Goal: Information Seeking & Learning: Check status

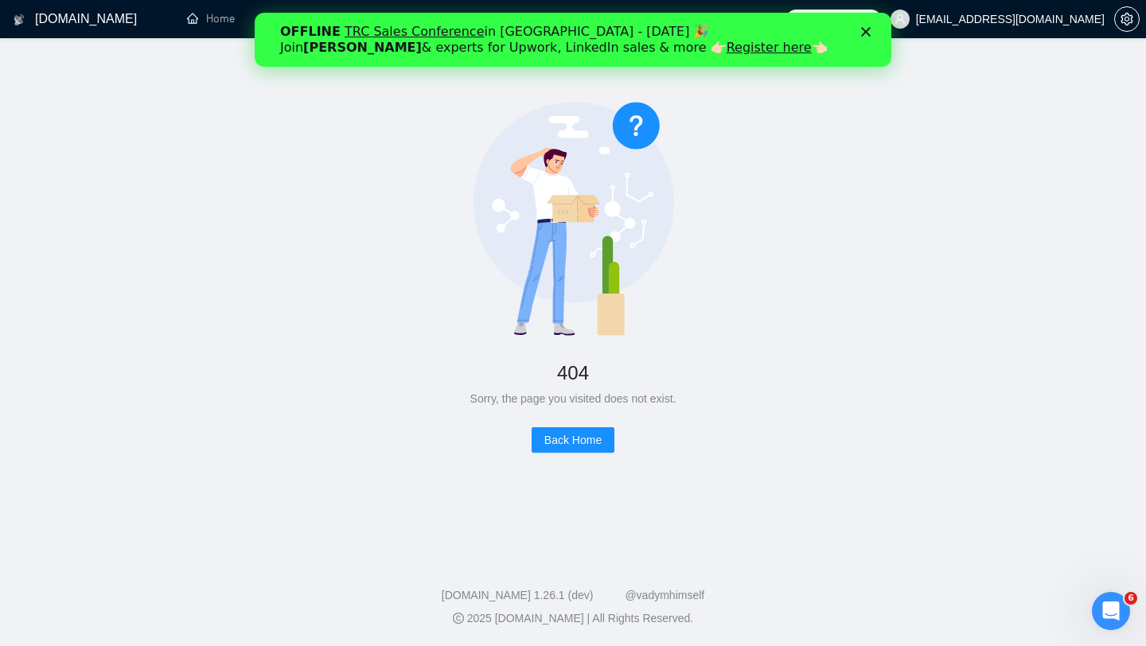
click at [1030, 2] on span "[EMAIL_ADDRESS][DOMAIN_NAME]" at bounding box center [997, 19] width 233 height 51
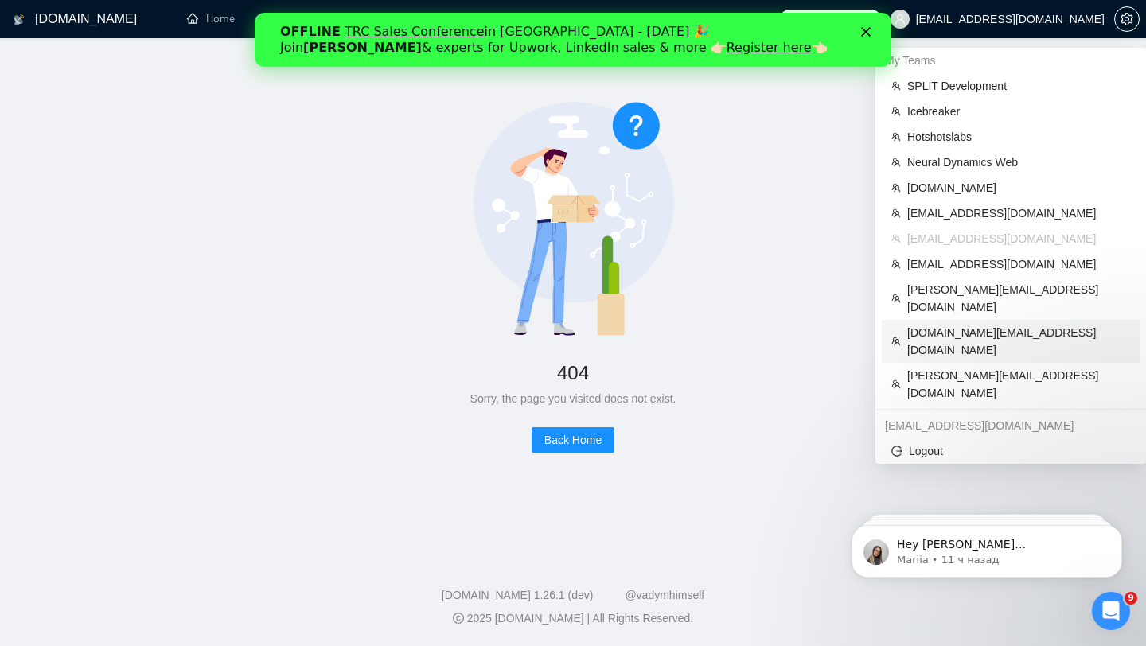
click at [965, 324] on span "[DOMAIN_NAME][EMAIL_ADDRESS][DOMAIN_NAME]" at bounding box center [1018, 341] width 223 height 35
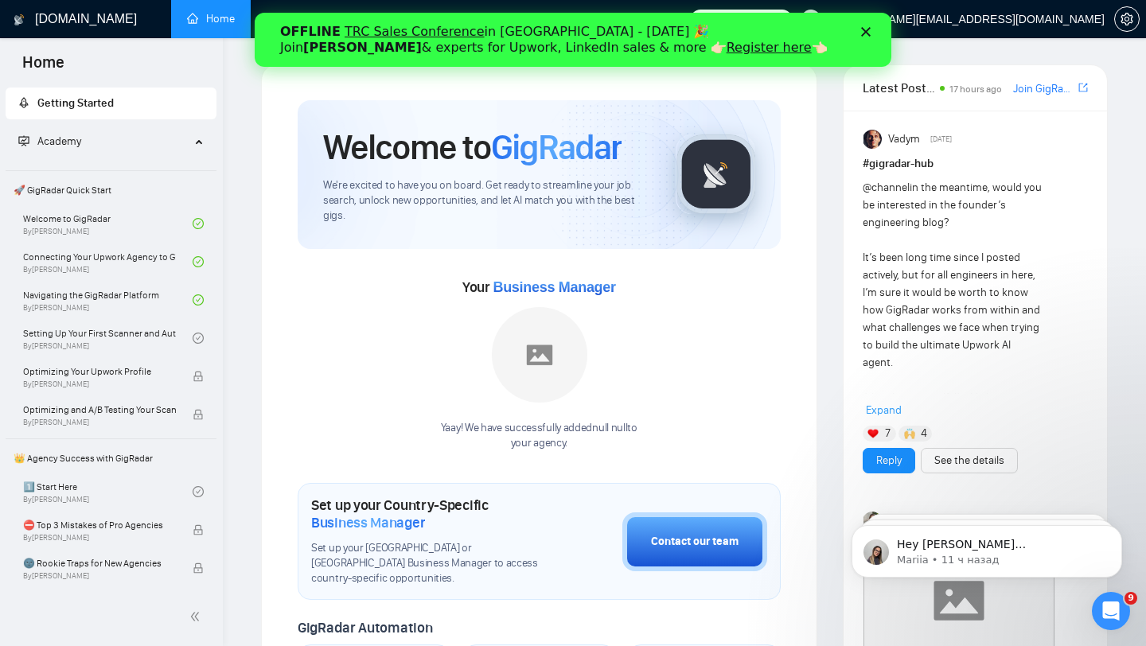
click at [863, 30] on polygon "Закрыть" at bounding box center [866, 32] width 10 height 10
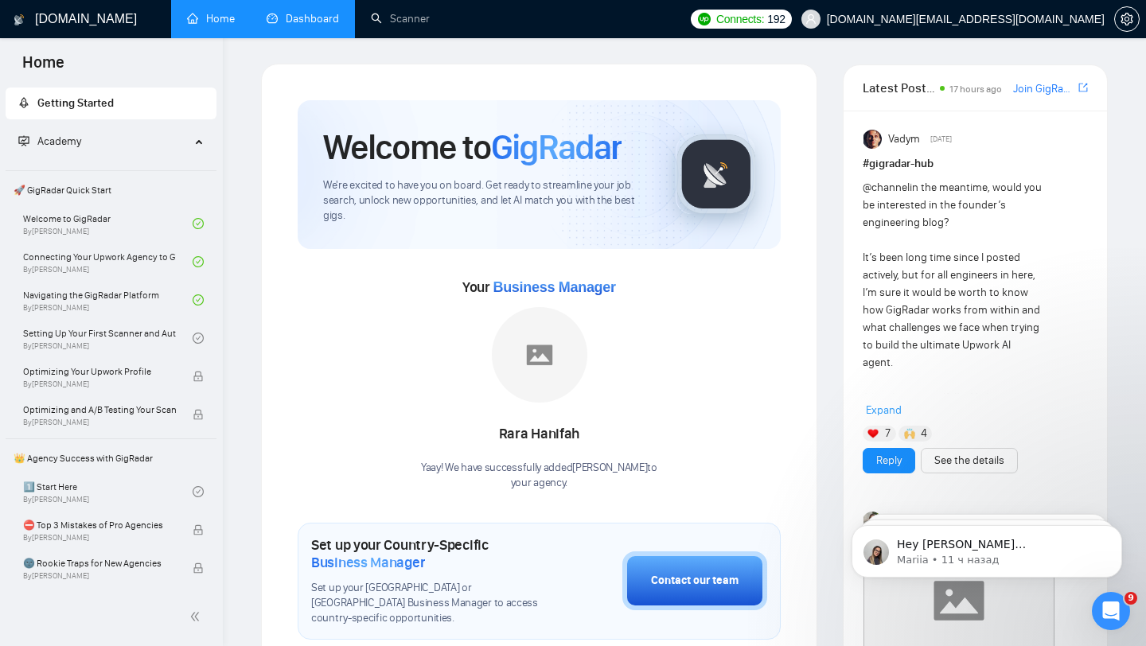
click at [300, 25] on link "Dashboard" at bounding box center [303, 19] width 72 height 14
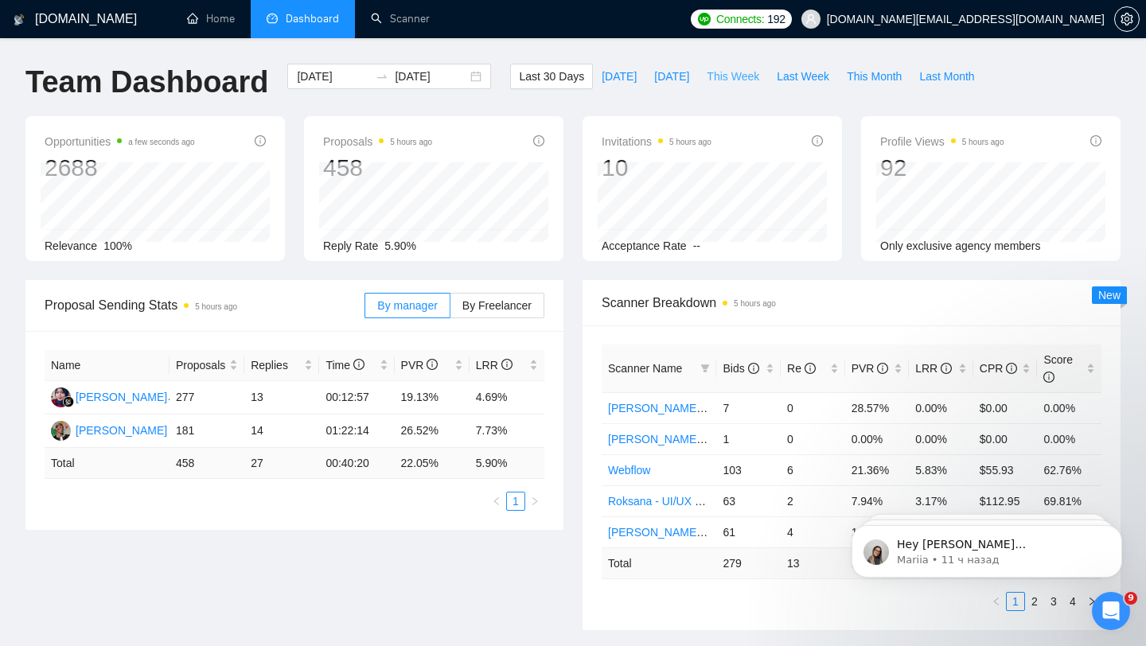
click at [731, 75] on span "This Week" at bounding box center [733, 77] width 53 height 18
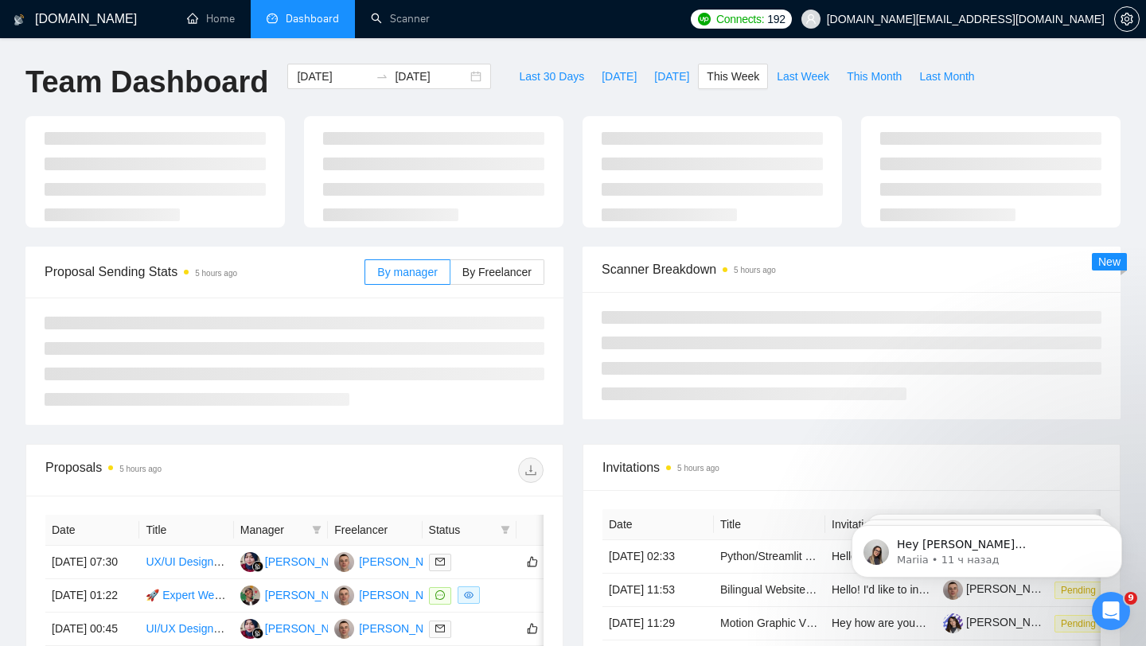
type input "[DATE]"
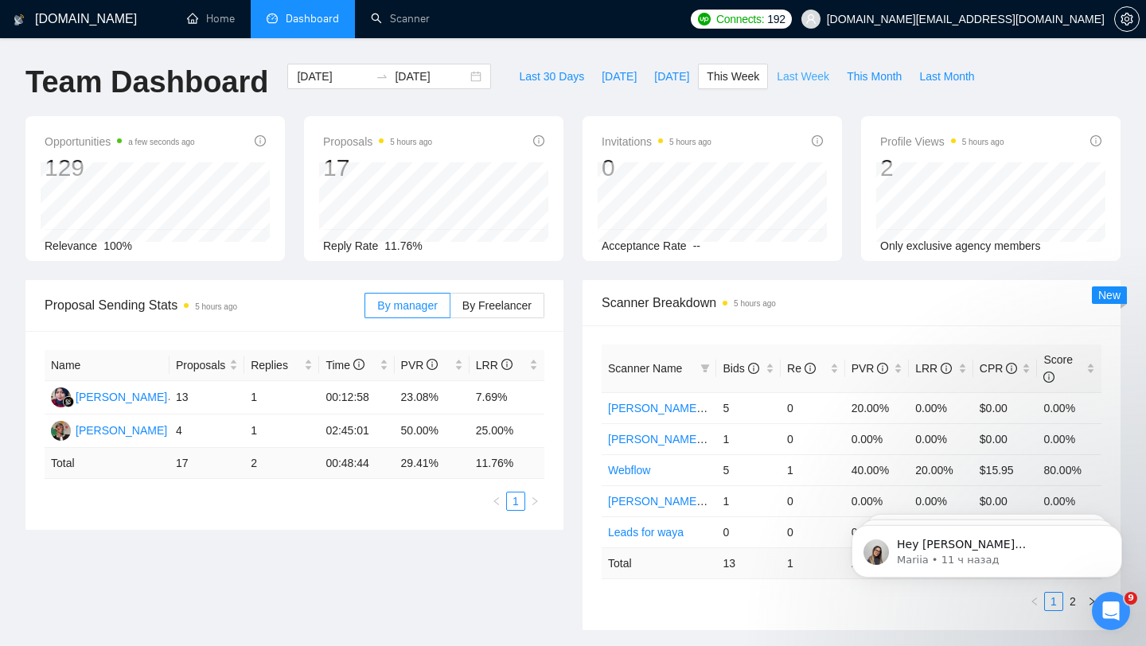
click at [809, 81] on span "Last Week" at bounding box center [803, 77] width 53 height 18
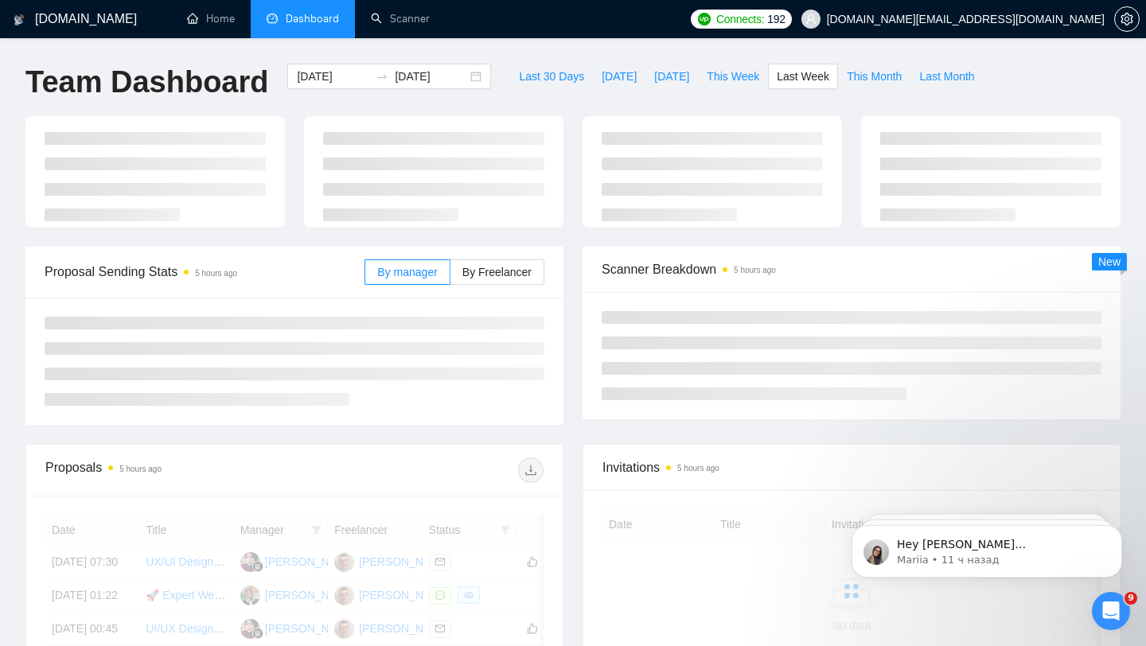
type input "[DATE]"
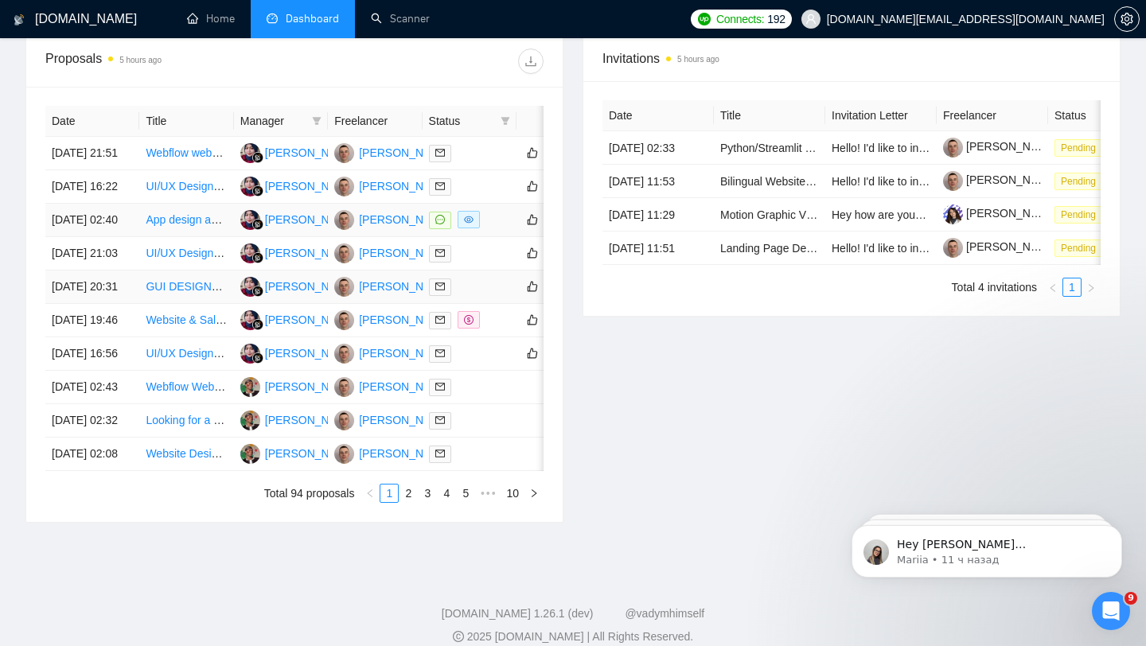
scroll to position [629, 0]
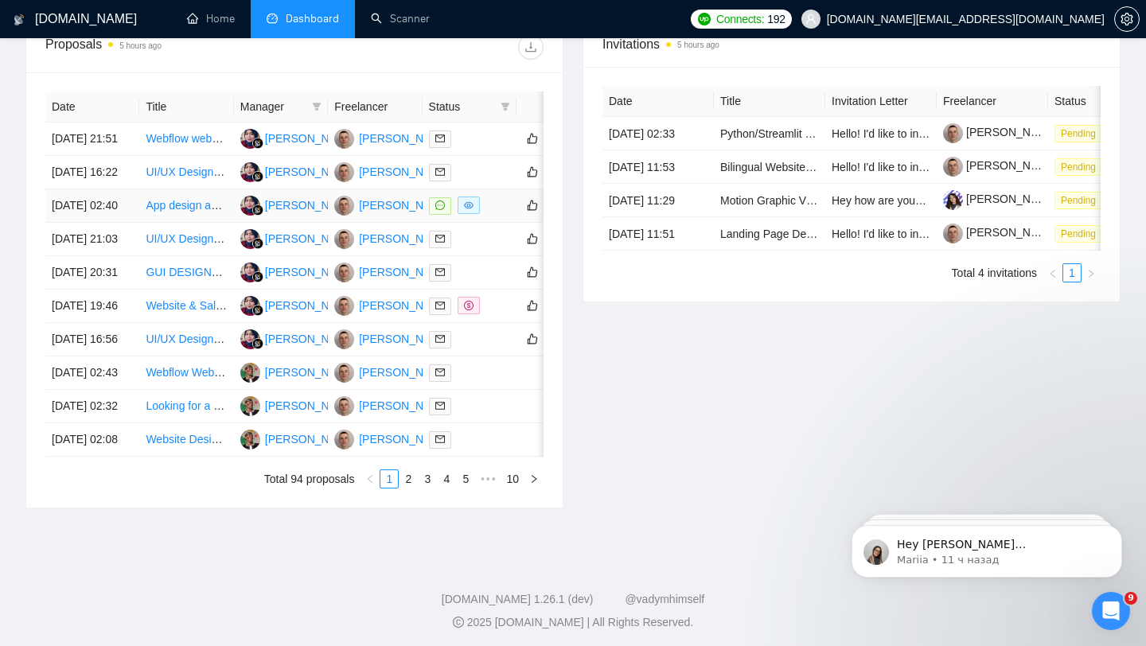
click at [487, 215] on div at bounding box center [469, 206] width 81 height 18
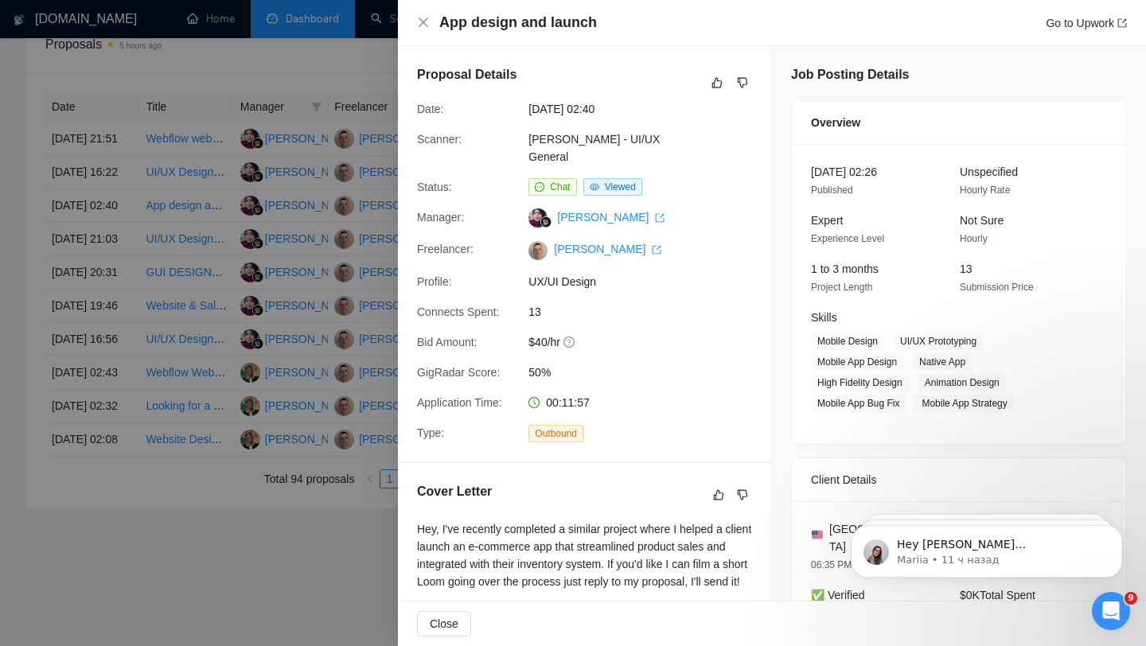
click at [320, 380] on div at bounding box center [573, 323] width 1146 height 646
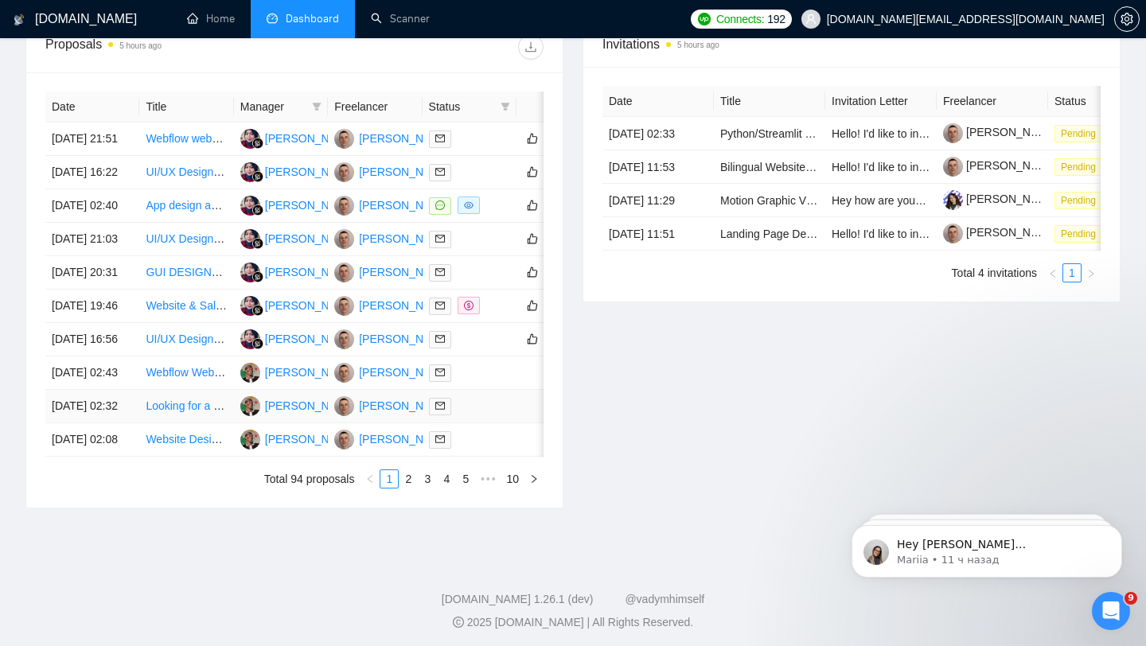
scroll to position [726, 0]
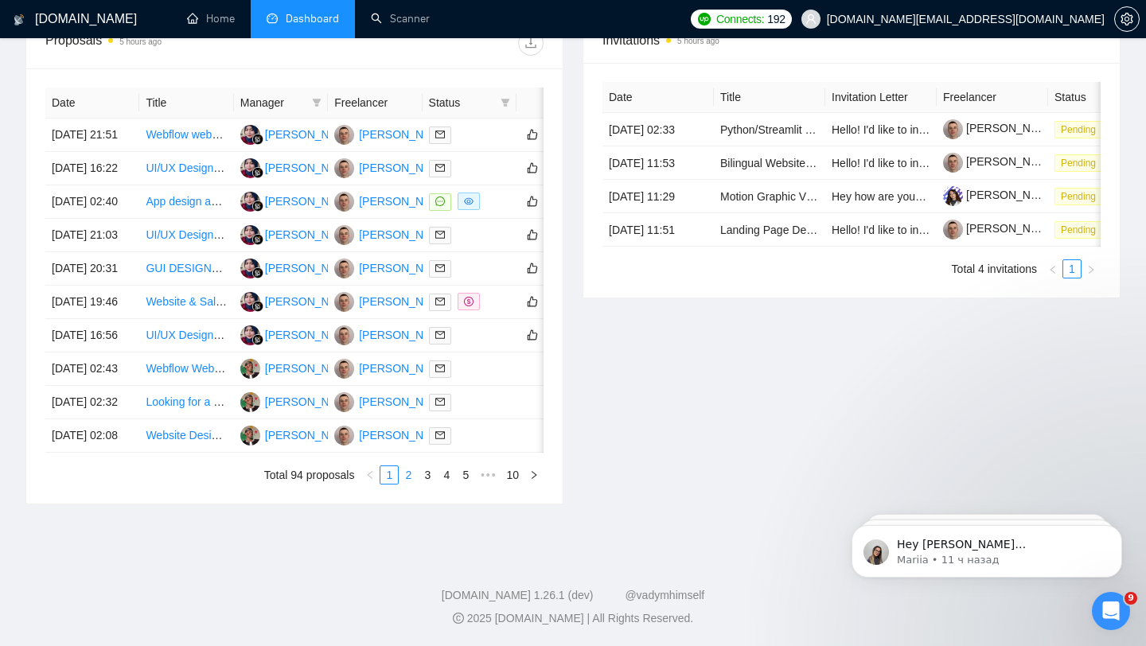
click at [404, 484] on link "2" at bounding box center [408, 475] width 18 height 18
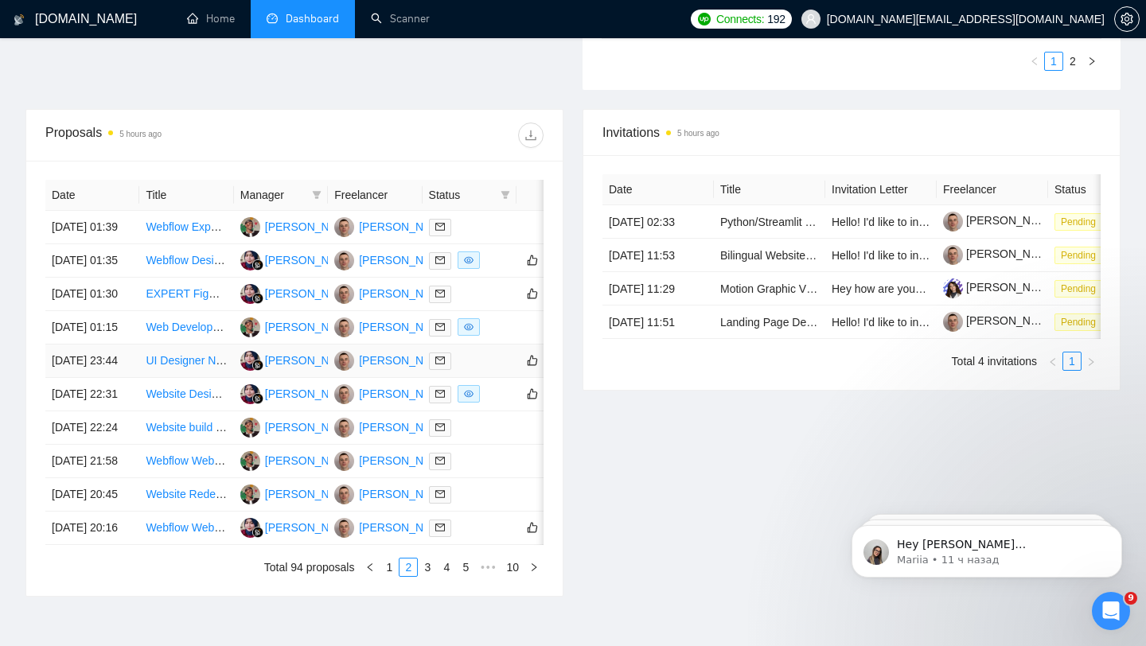
scroll to position [784, 0]
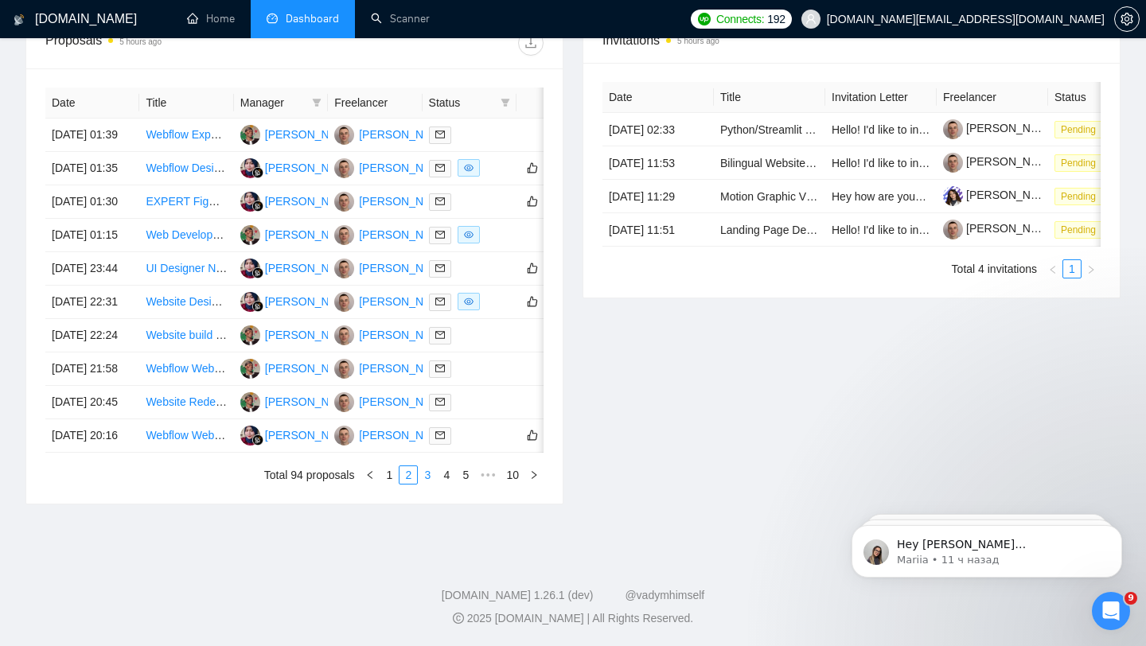
click at [423, 474] on link "3" at bounding box center [428, 475] width 18 height 18
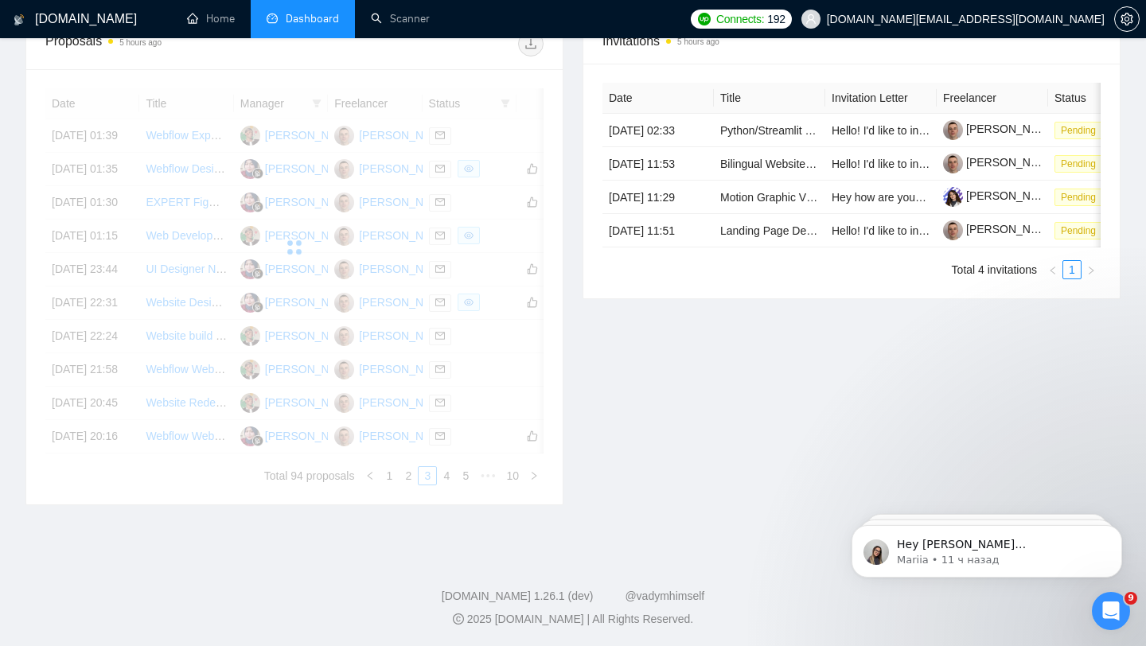
scroll to position [641, 0]
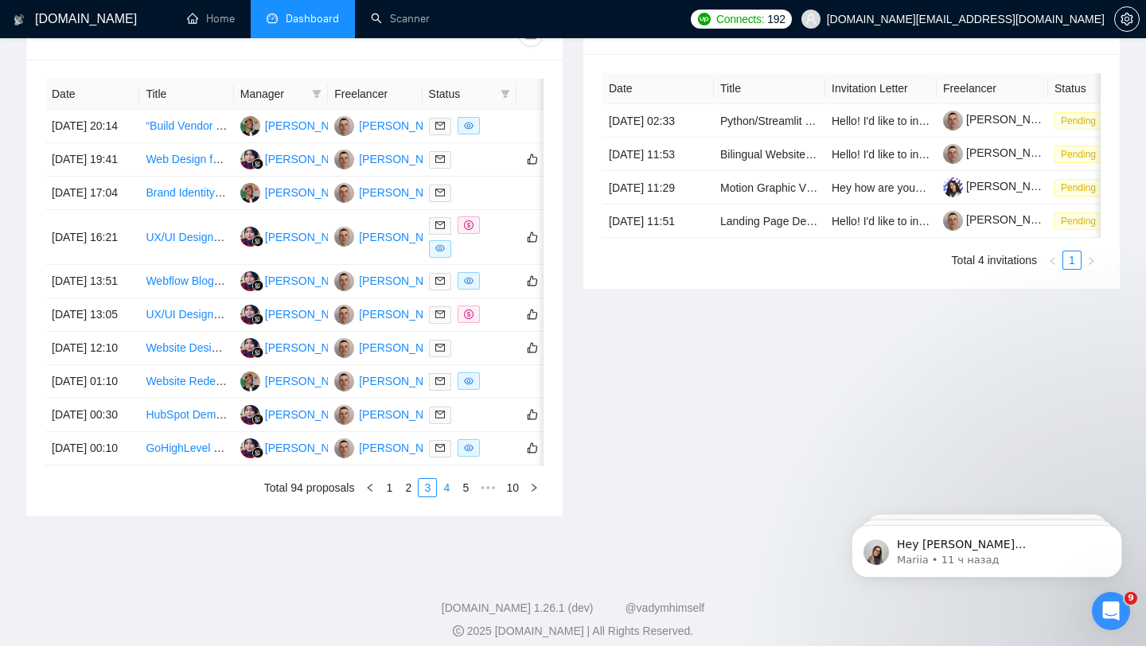
click at [447, 497] on link "4" at bounding box center [447, 488] width 18 height 18
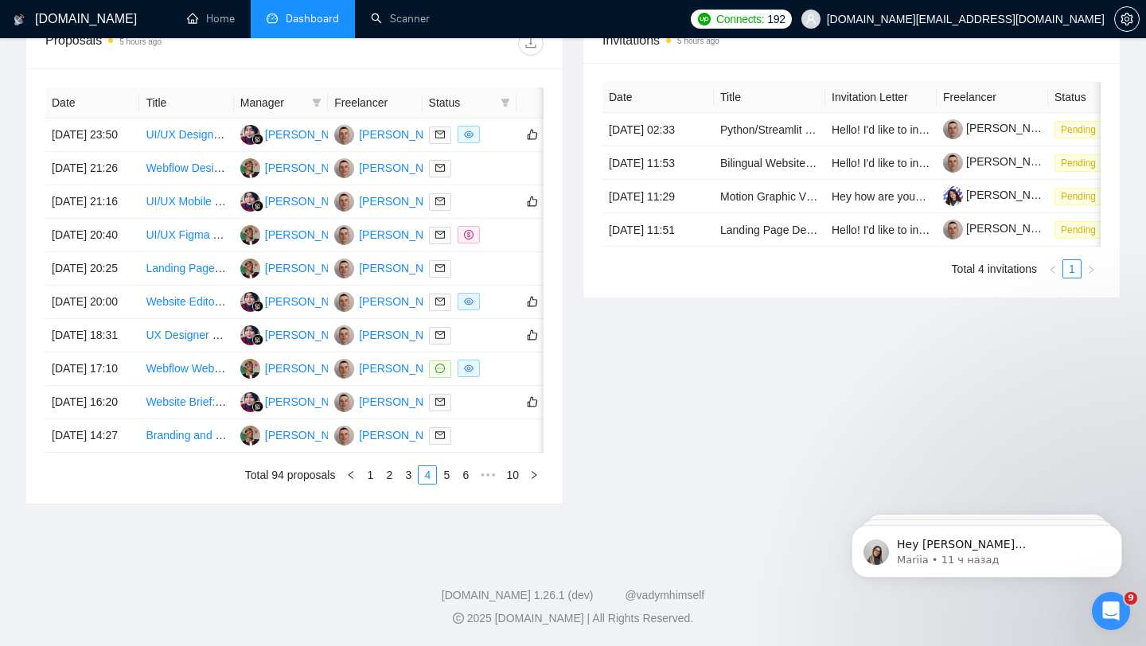
scroll to position [736, 0]
click at [499, 386] on td at bounding box center [470, 368] width 94 height 33
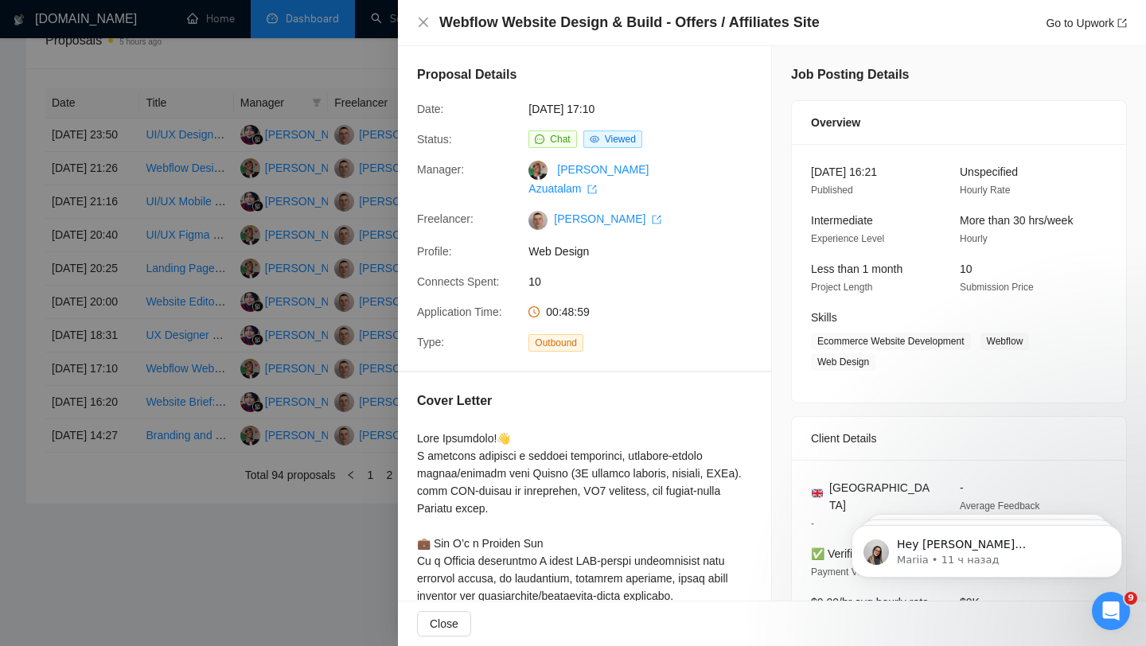
click at [237, 437] on div at bounding box center [573, 323] width 1146 height 646
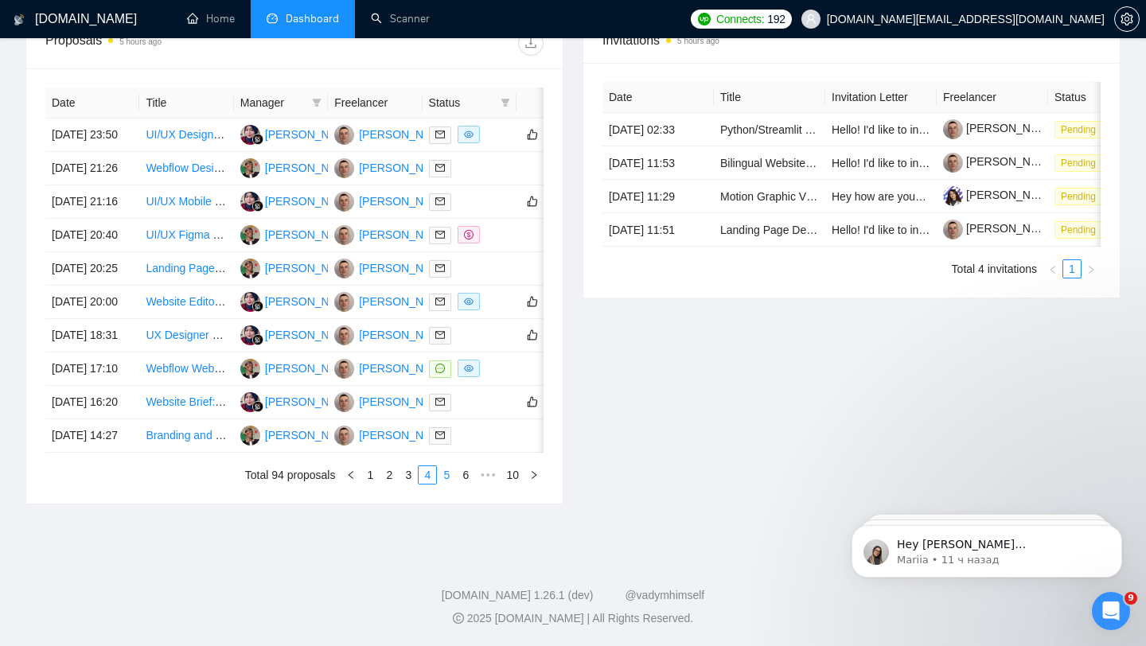
click at [443, 484] on link "5" at bounding box center [447, 475] width 18 height 18
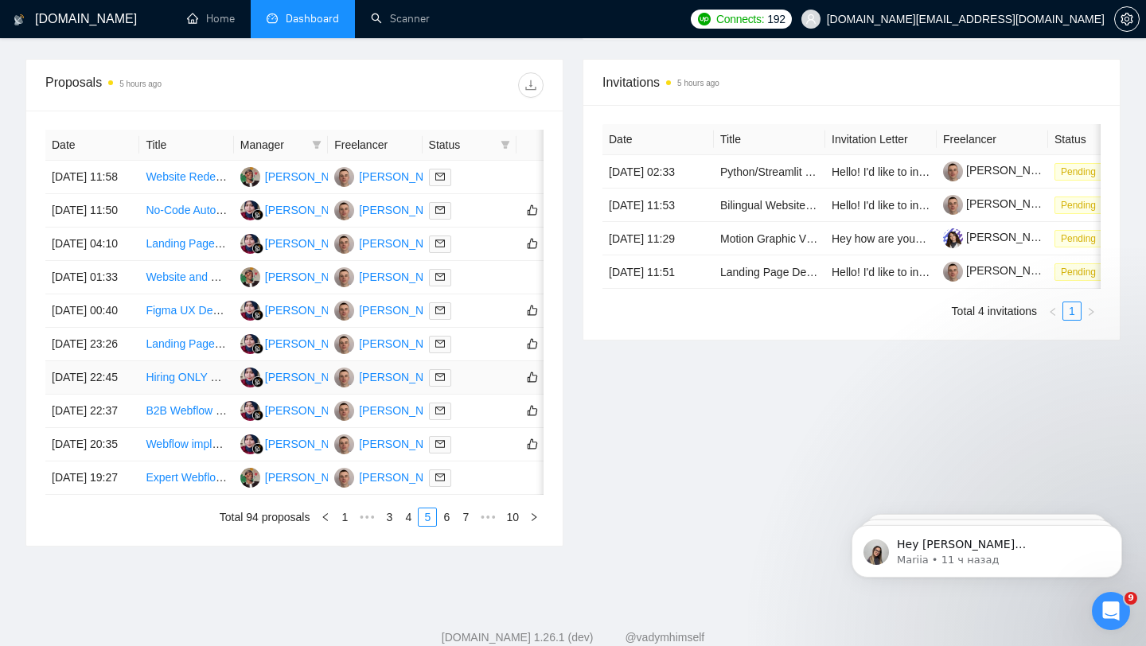
scroll to position [784, 0]
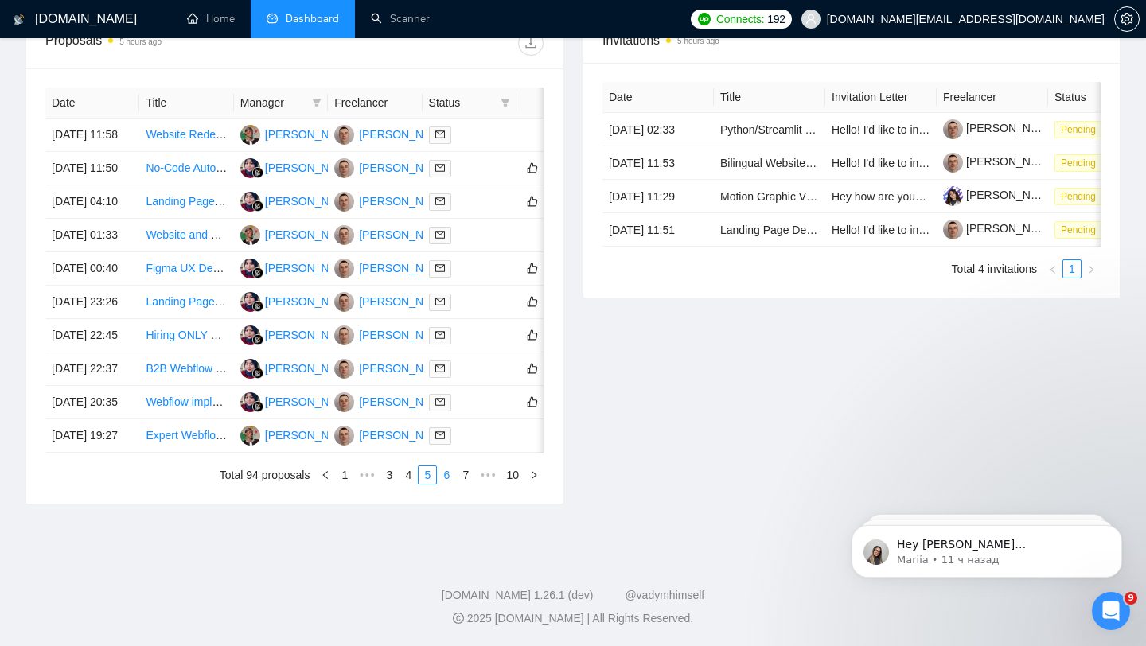
click at [442, 469] on link "6" at bounding box center [447, 475] width 18 height 18
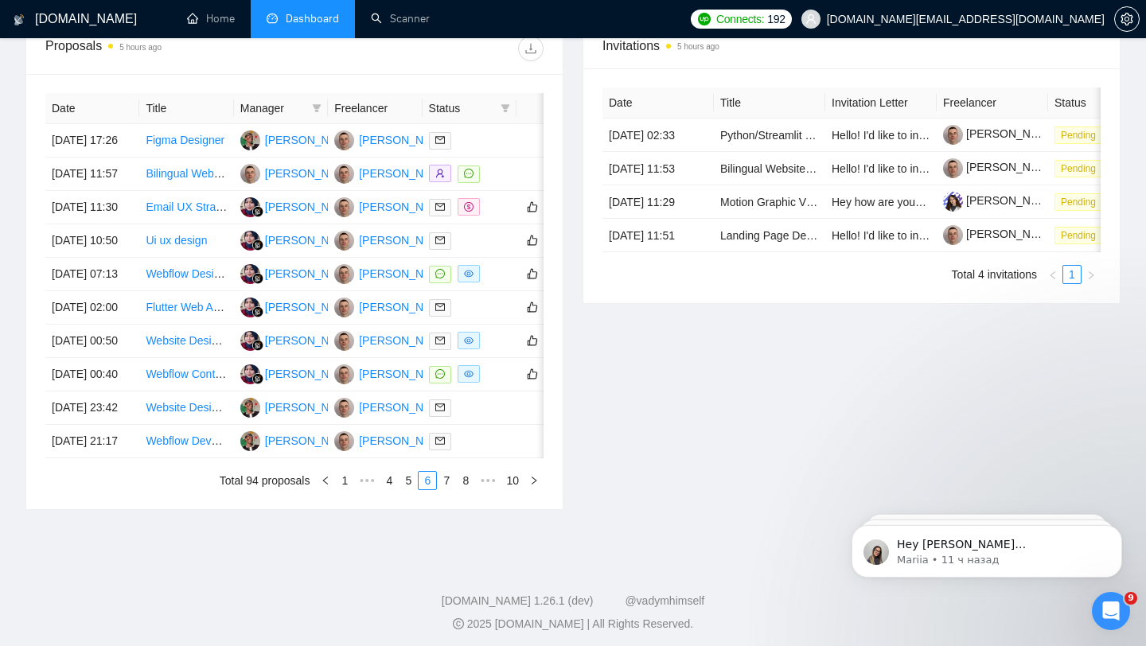
scroll to position [646, 0]
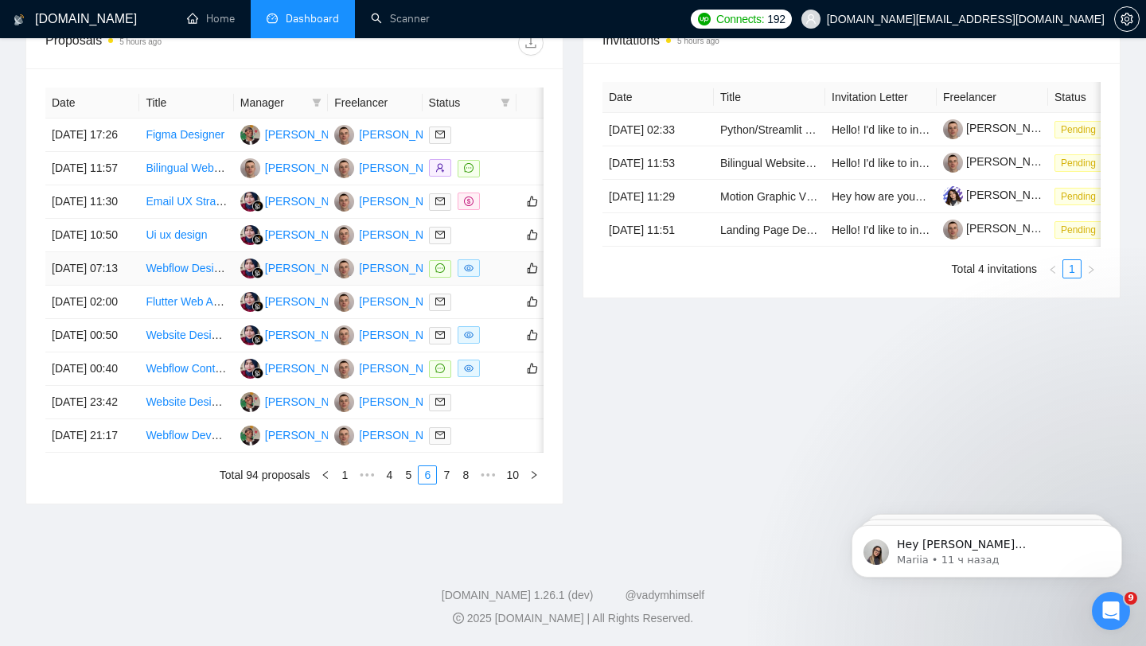
click at [508, 278] on div at bounding box center [469, 268] width 81 height 18
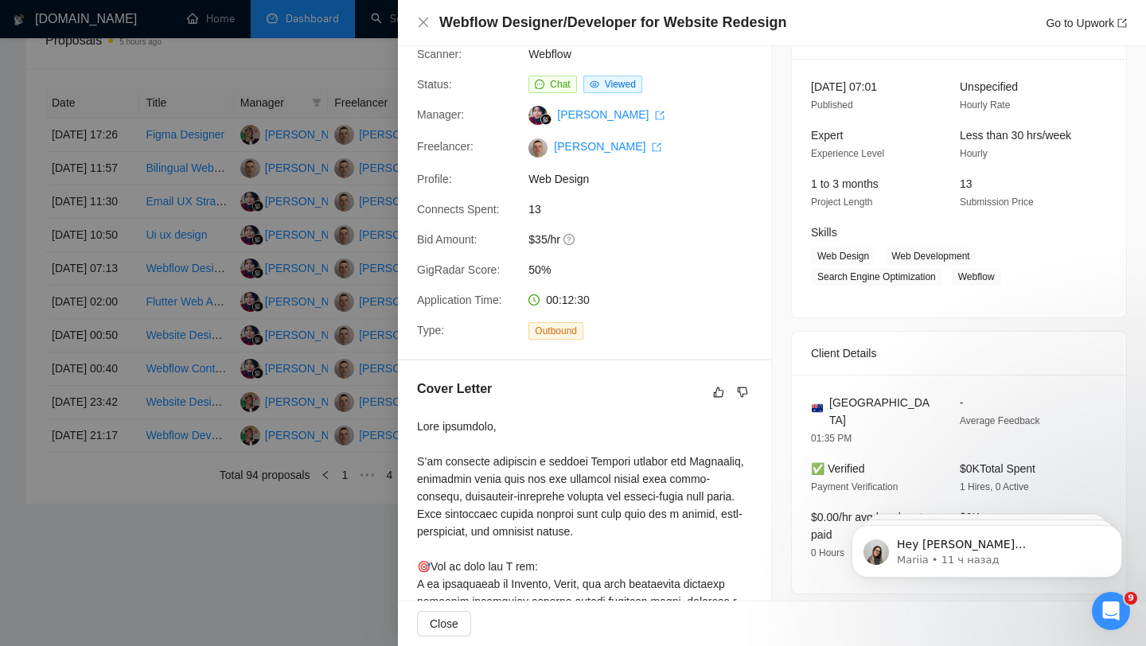
scroll to position [0, 0]
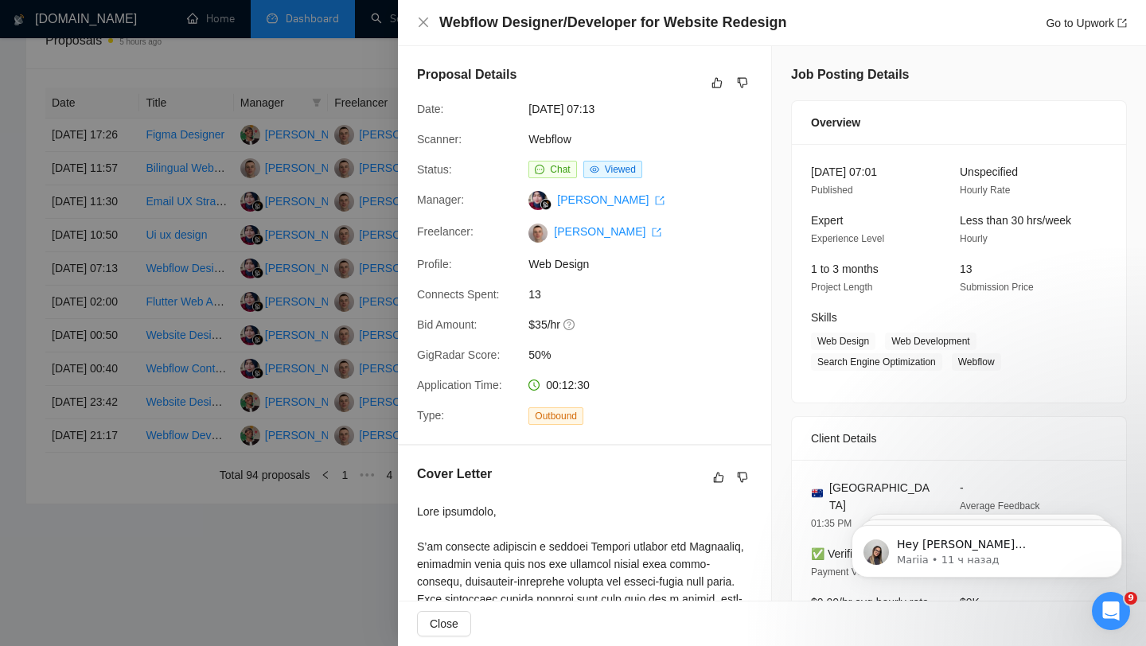
click at [308, 226] on div at bounding box center [573, 323] width 1146 height 646
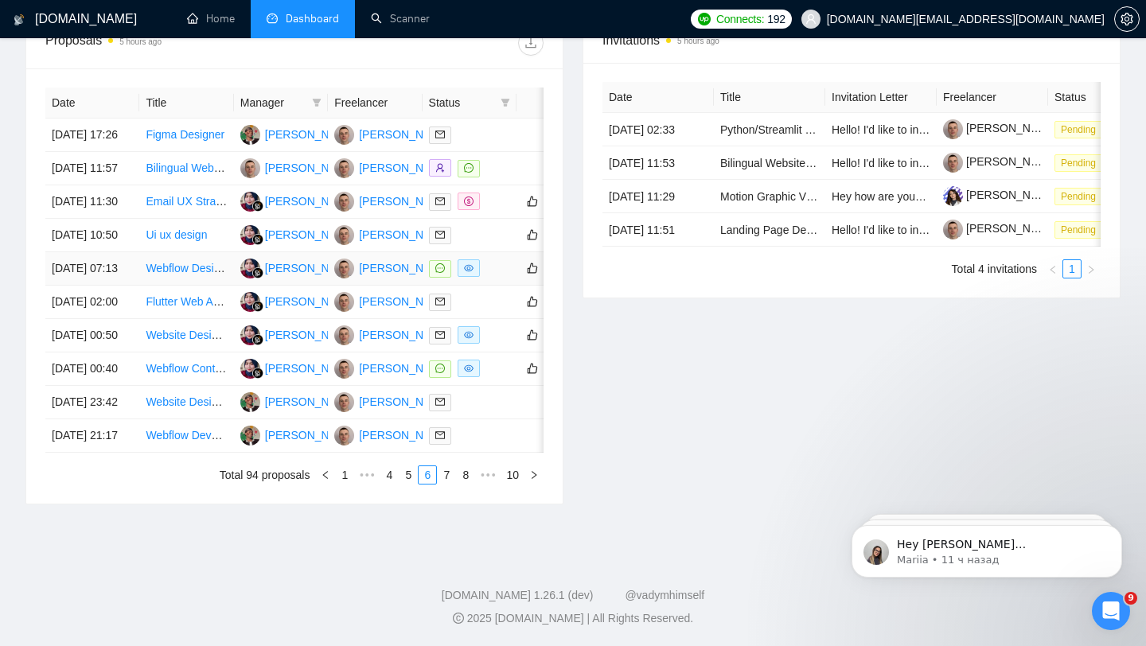
click at [493, 278] on div at bounding box center [469, 268] width 81 height 18
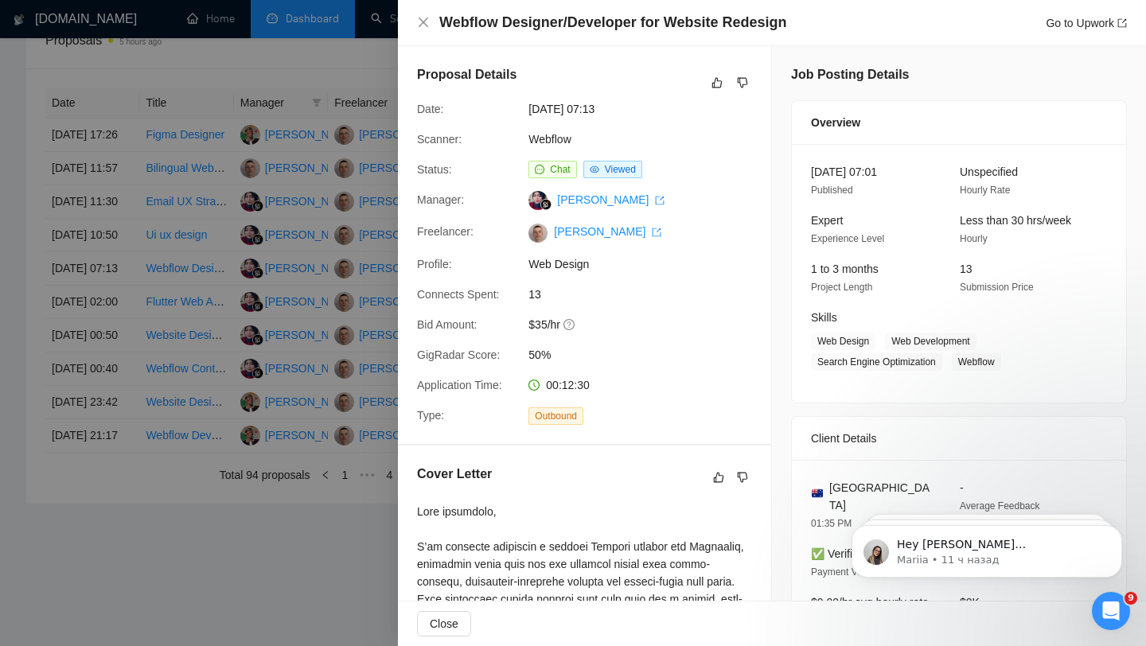
click at [366, 323] on div at bounding box center [573, 323] width 1146 height 646
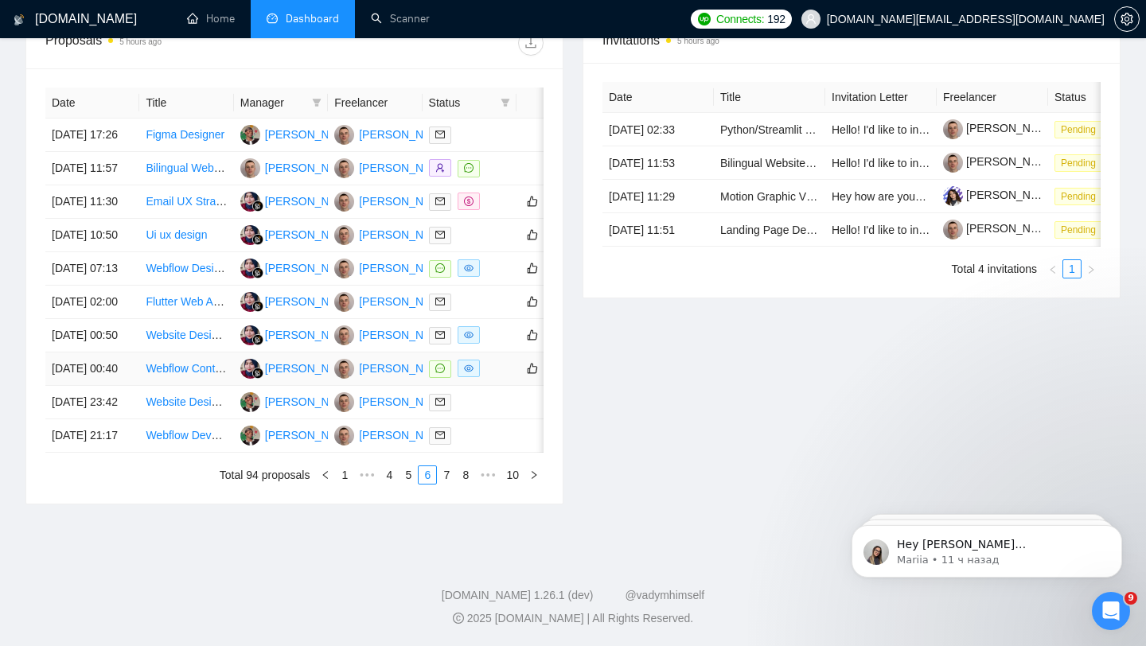
click at [497, 378] on div at bounding box center [469, 369] width 81 height 18
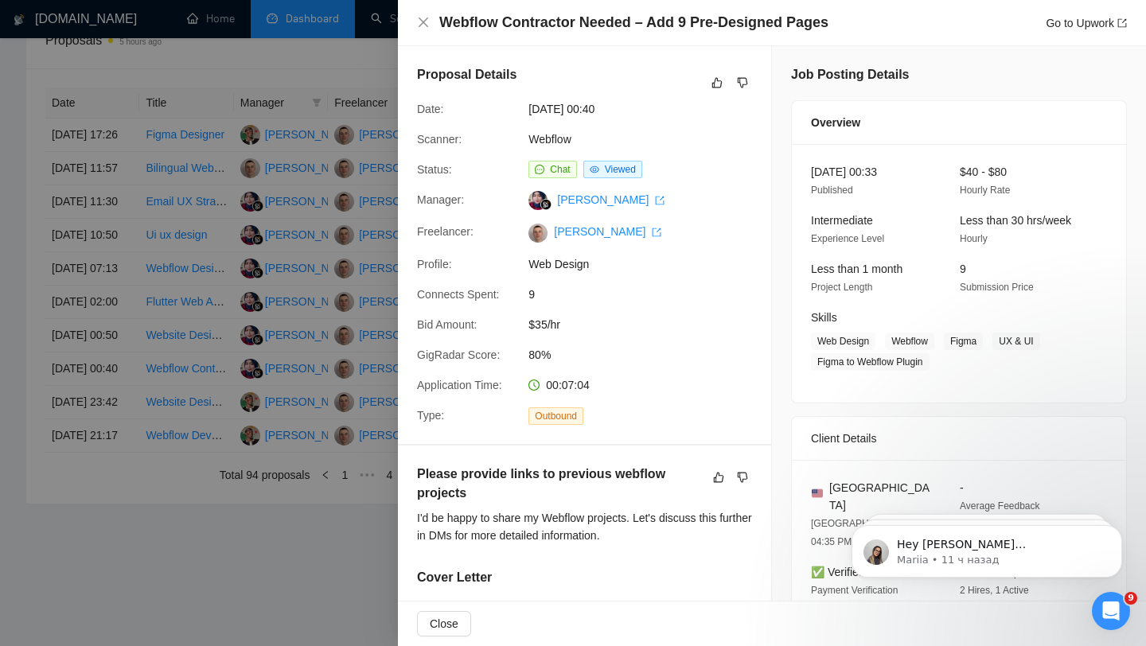
click at [232, 256] on div at bounding box center [573, 323] width 1146 height 646
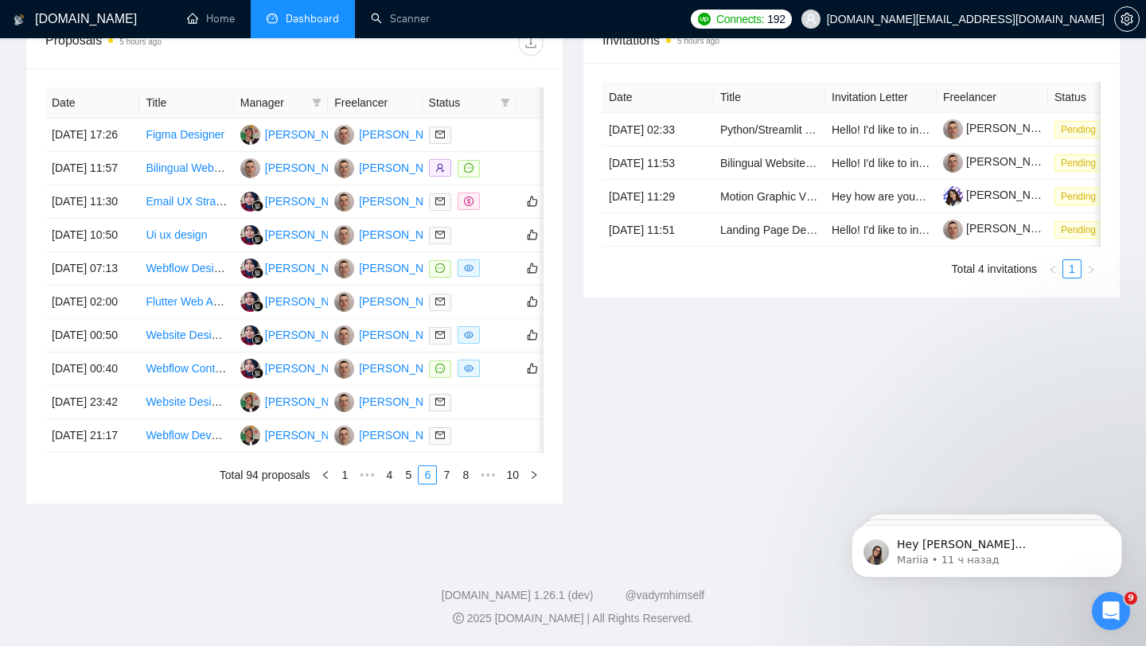
scroll to position [784, 0]
click at [442, 469] on link "7" at bounding box center [447, 475] width 18 height 18
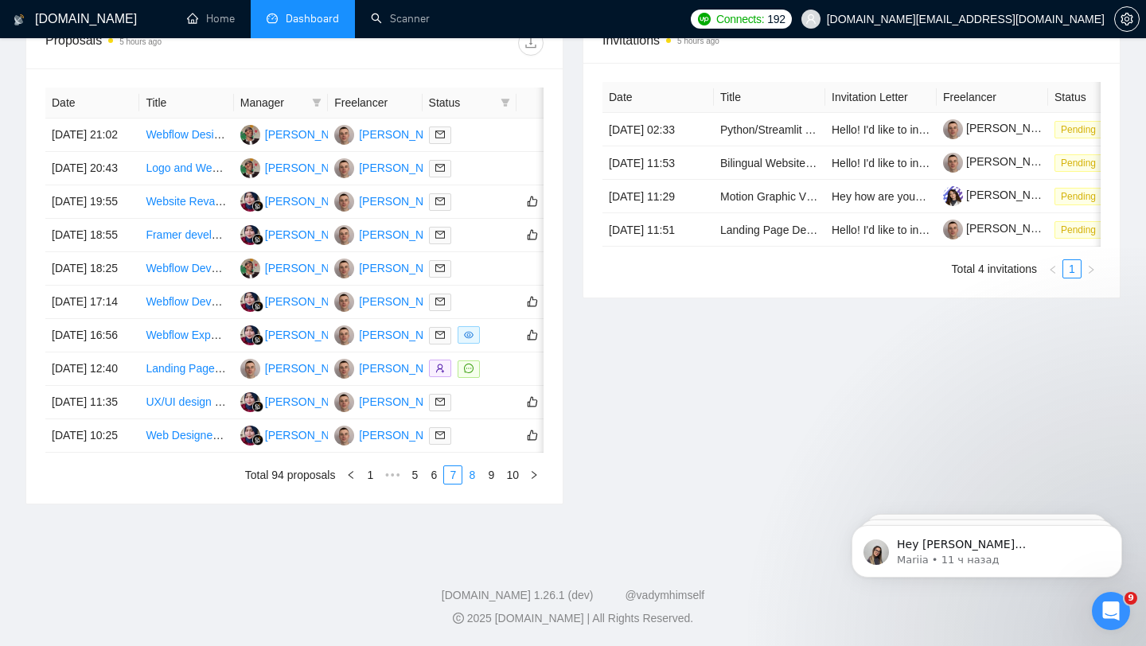
click at [471, 476] on link "8" at bounding box center [472, 475] width 18 height 18
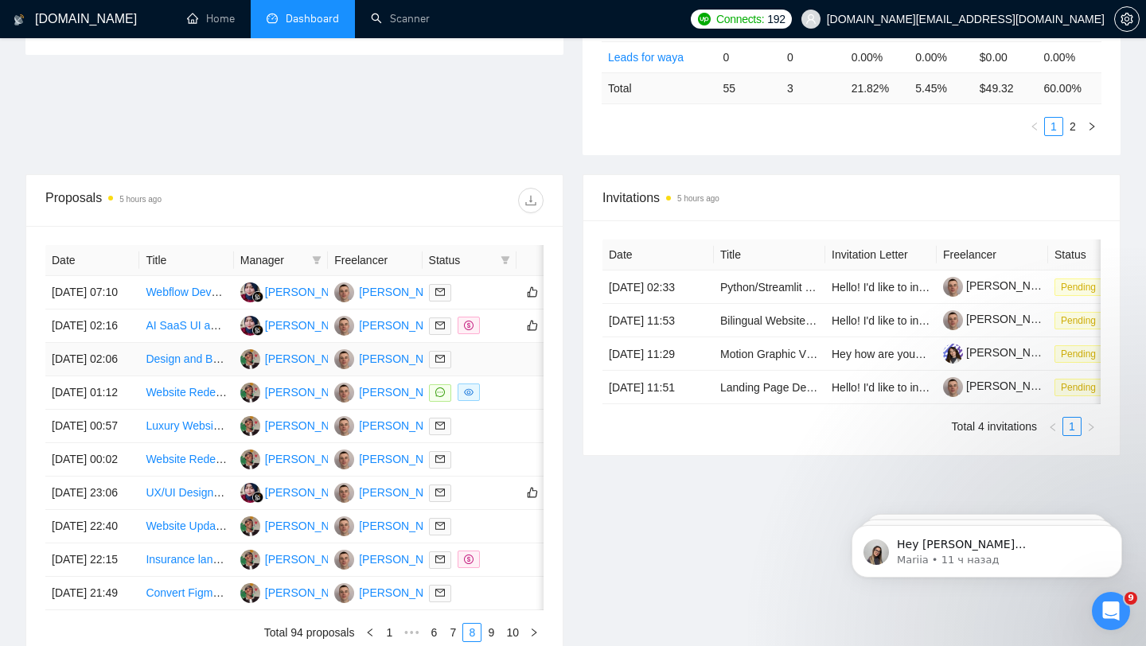
scroll to position [511, 0]
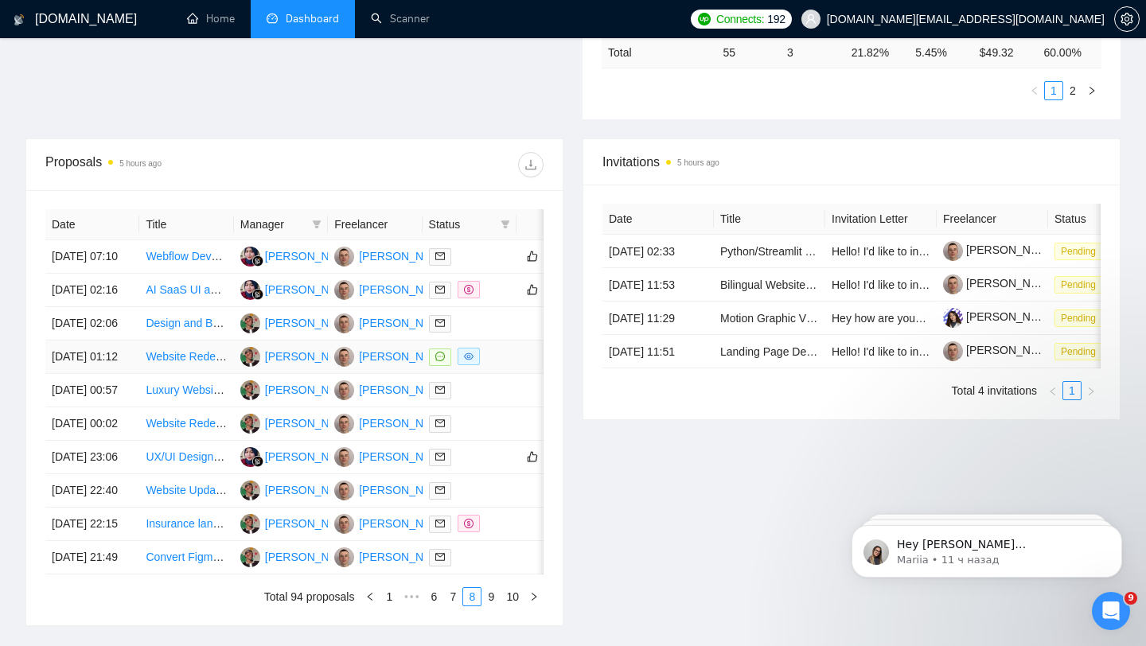
click at [498, 366] on div at bounding box center [469, 357] width 81 height 18
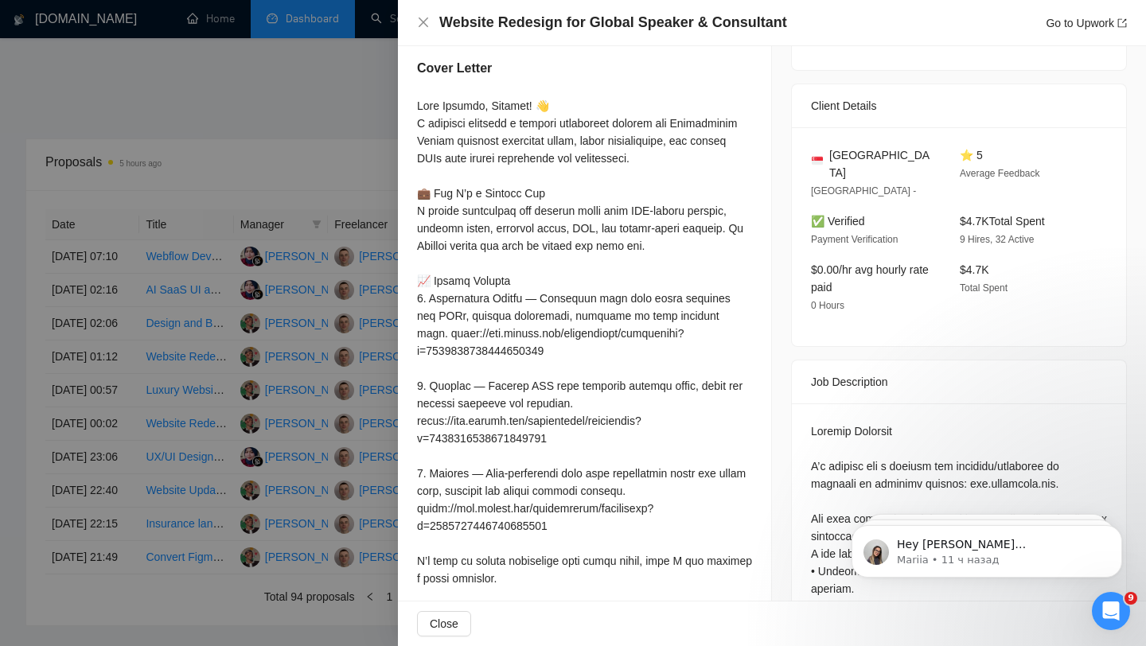
scroll to position [0, 0]
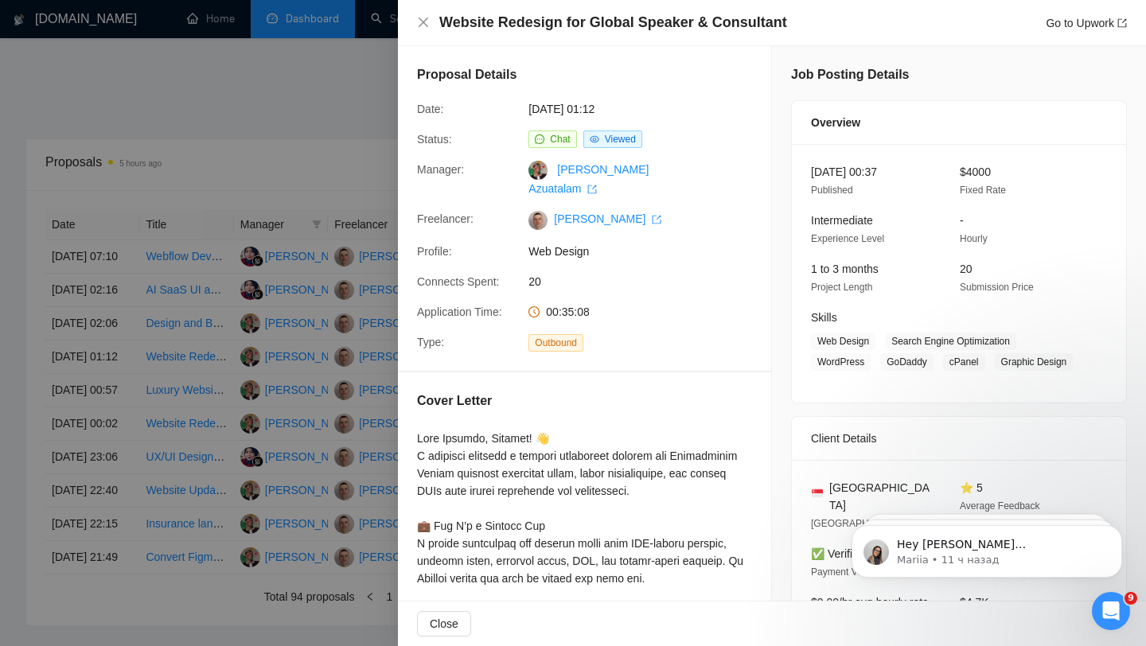
click at [248, 294] on div at bounding box center [573, 323] width 1146 height 646
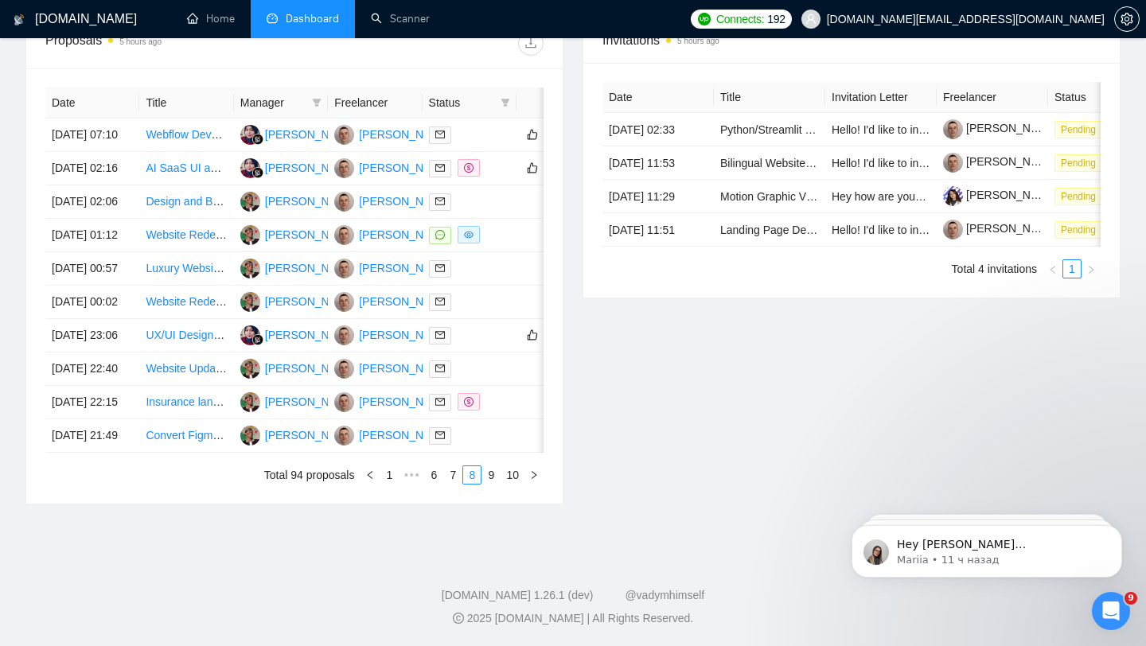
scroll to position [784, 0]
click at [485, 466] on link "9" at bounding box center [491, 475] width 18 height 18
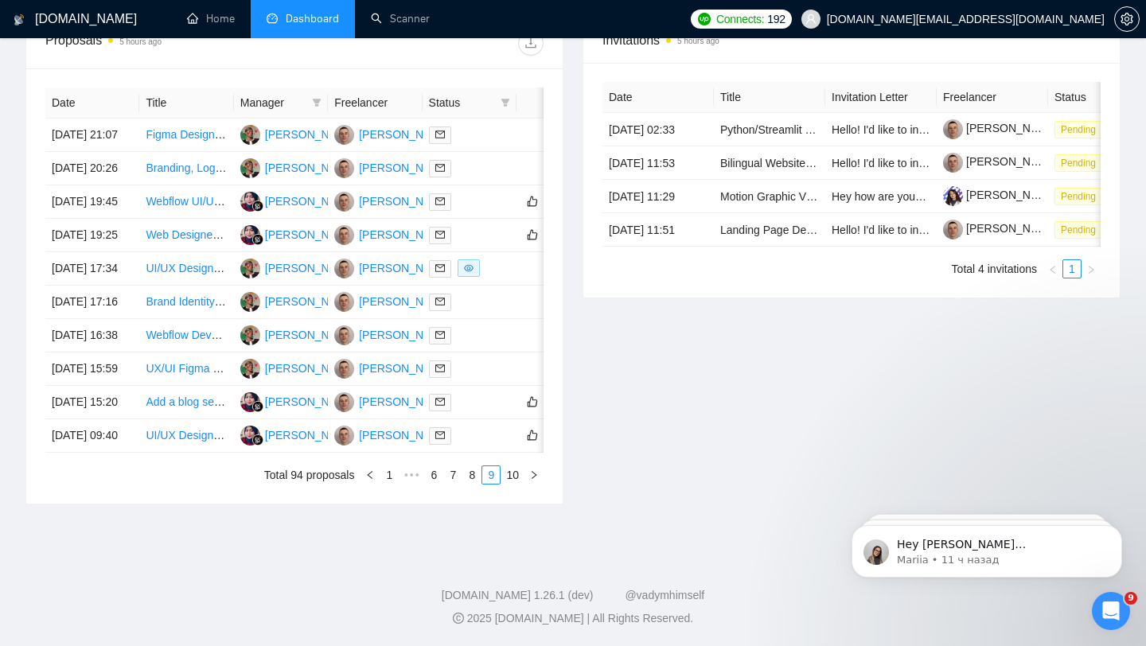
click at [512, 485] on div "Date Title Manager Freelancer Status [DATE] 21:07 Figma Designer for Conversion…" at bounding box center [294, 285] width 536 height 435
click at [511, 475] on link "10" at bounding box center [512, 475] width 22 height 18
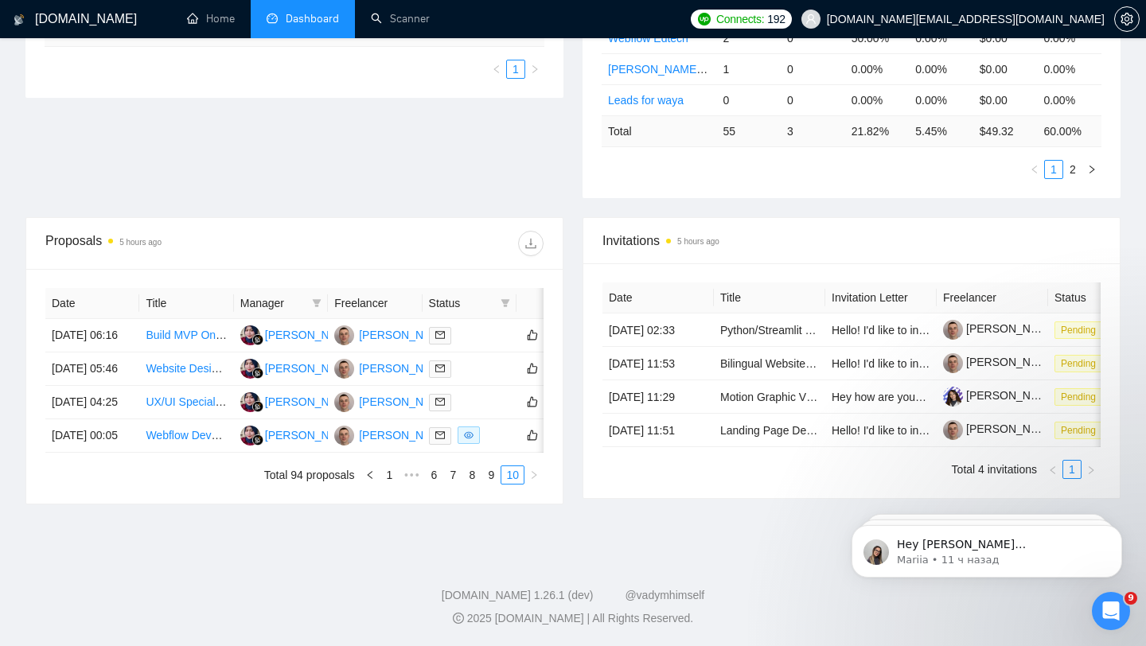
scroll to position [493, 0]
click at [389, 470] on link "1" at bounding box center [389, 475] width 18 height 18
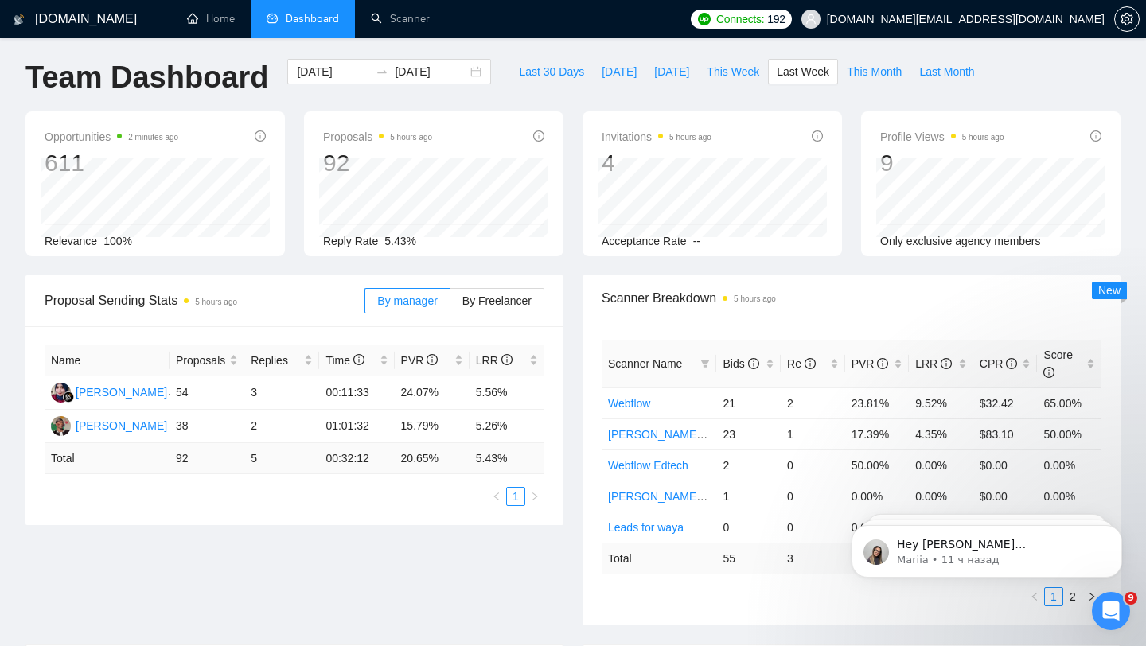
scroll to position [0, 0]
